Goal: Navigation & Orientation: Understand site structure

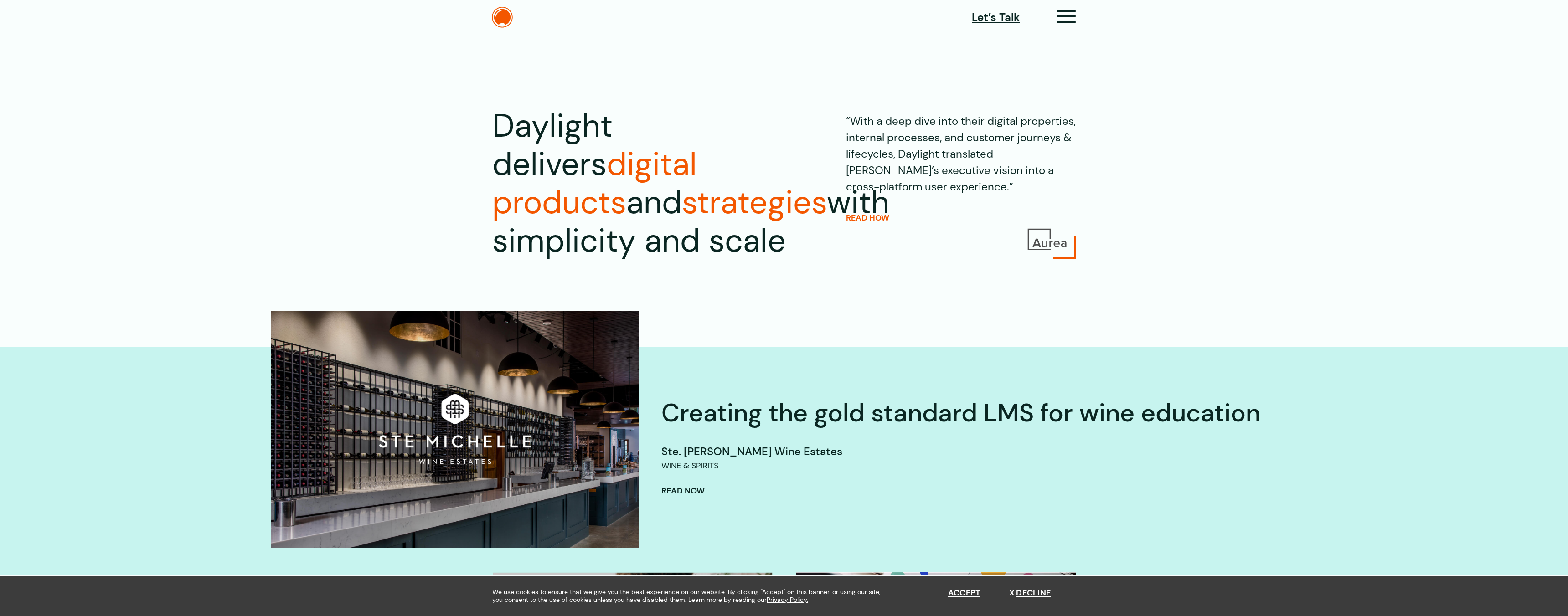
scroll to position [2, 0]
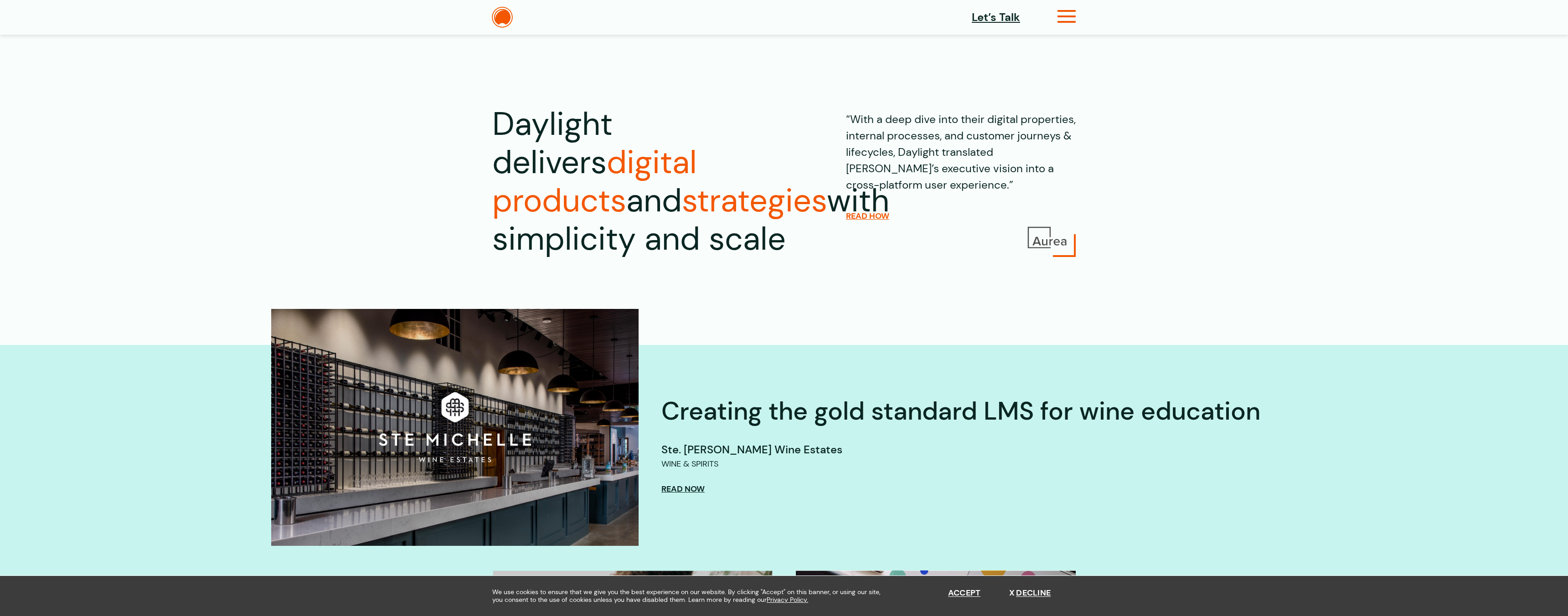
click at [1073, 15] on icon at bounding box center [1066, 20] width 19 height 10
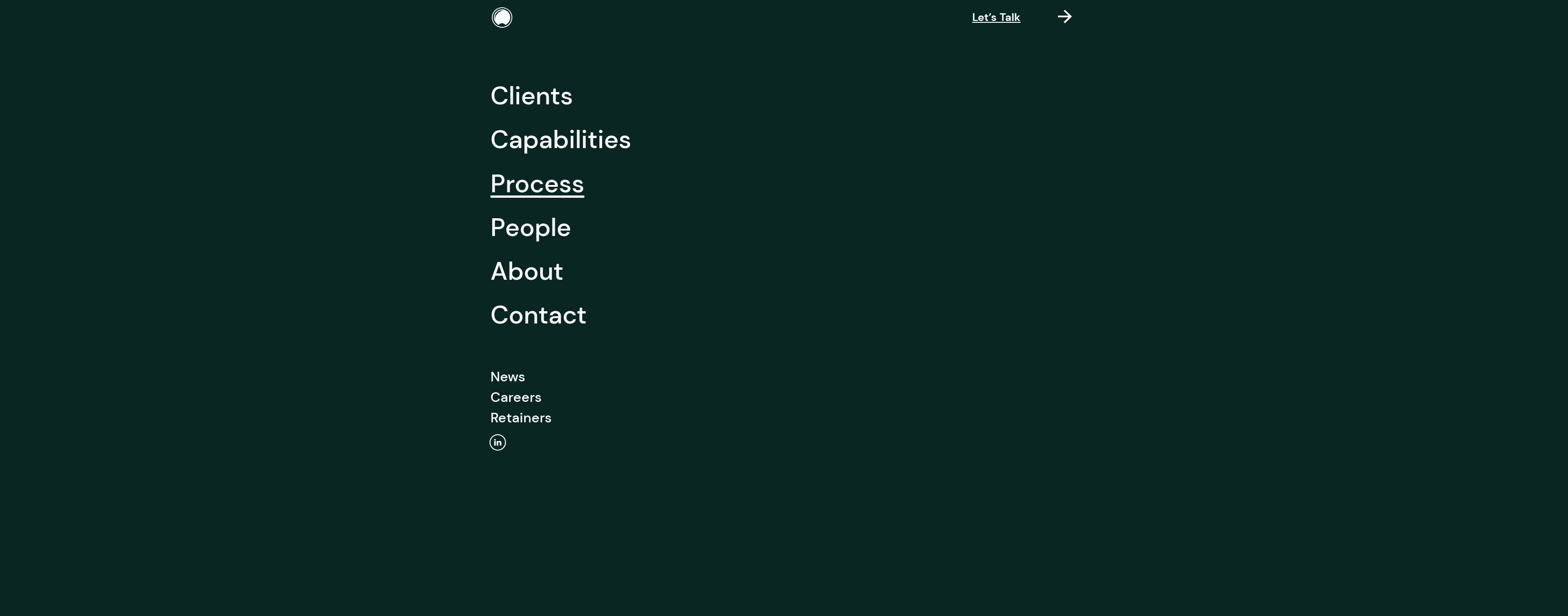
click at [555, 177] on link "Process" at bounding box center [537, 184] width 94 height 44
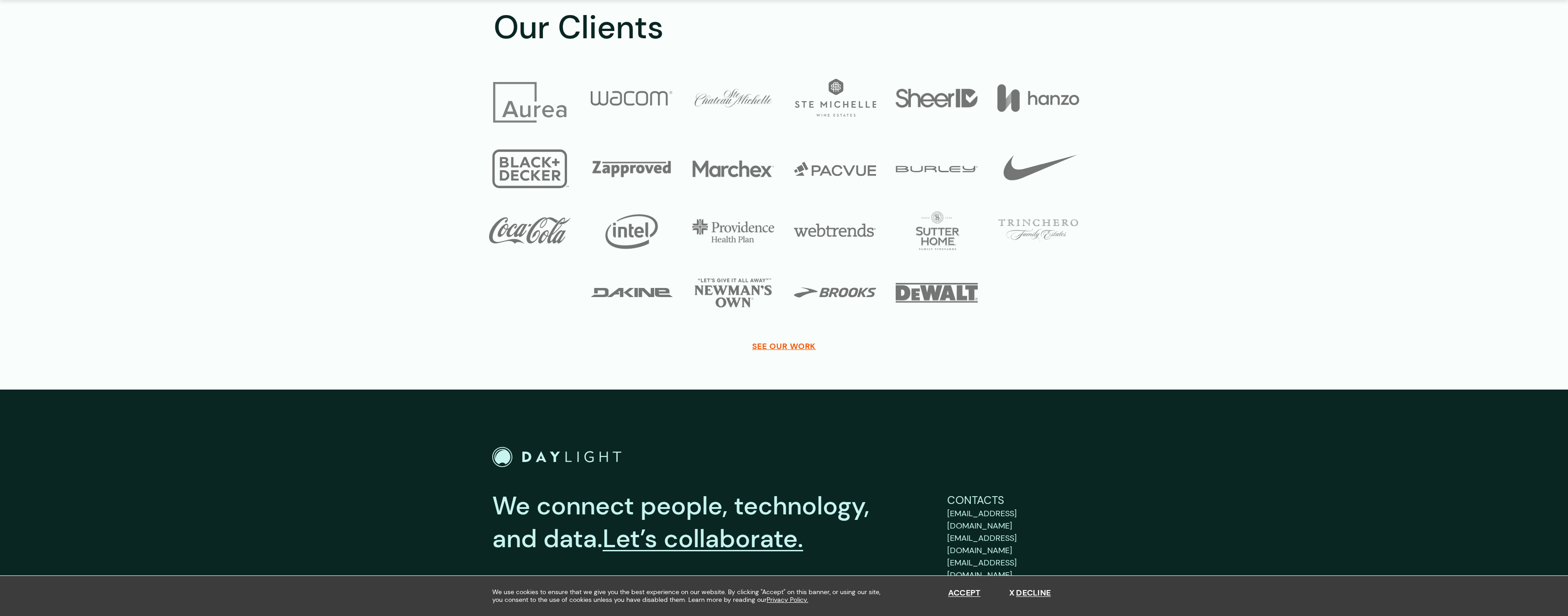
scroll to position [1988, 0]
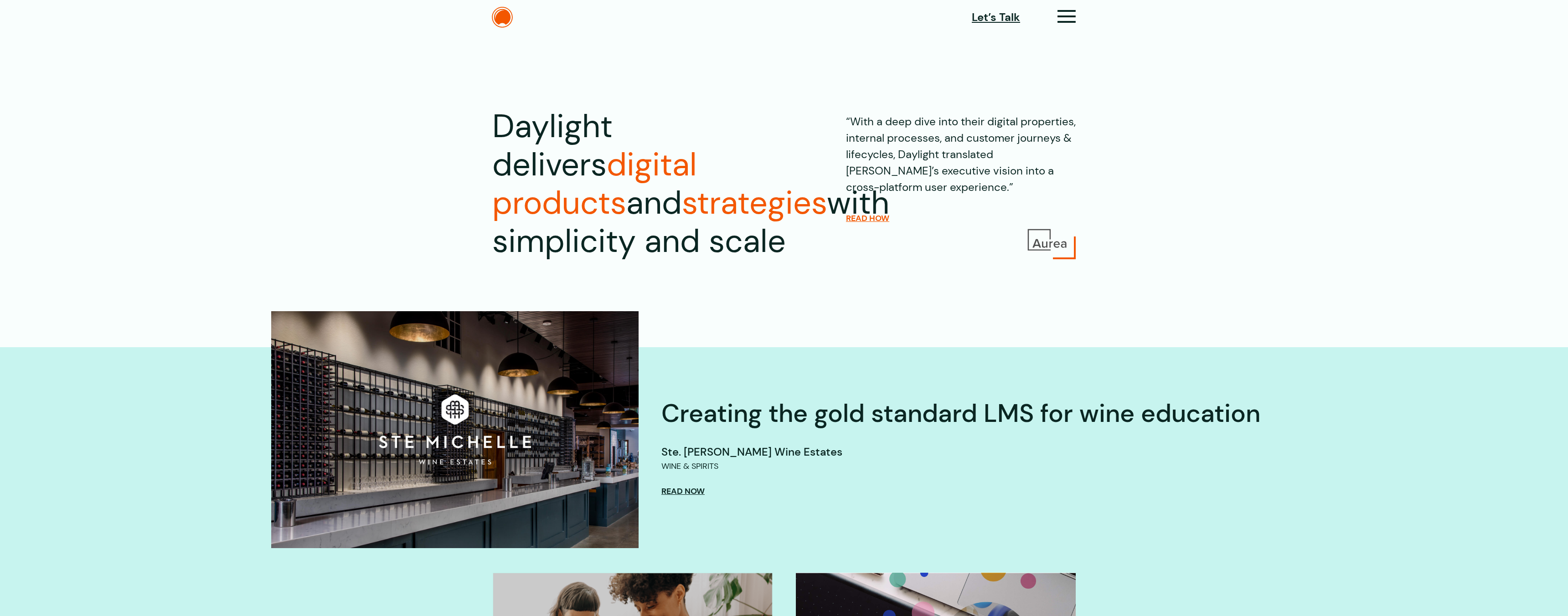
scroll to position [2, 0]
